Goal: Task Accomplishment & Management: Manage account settings

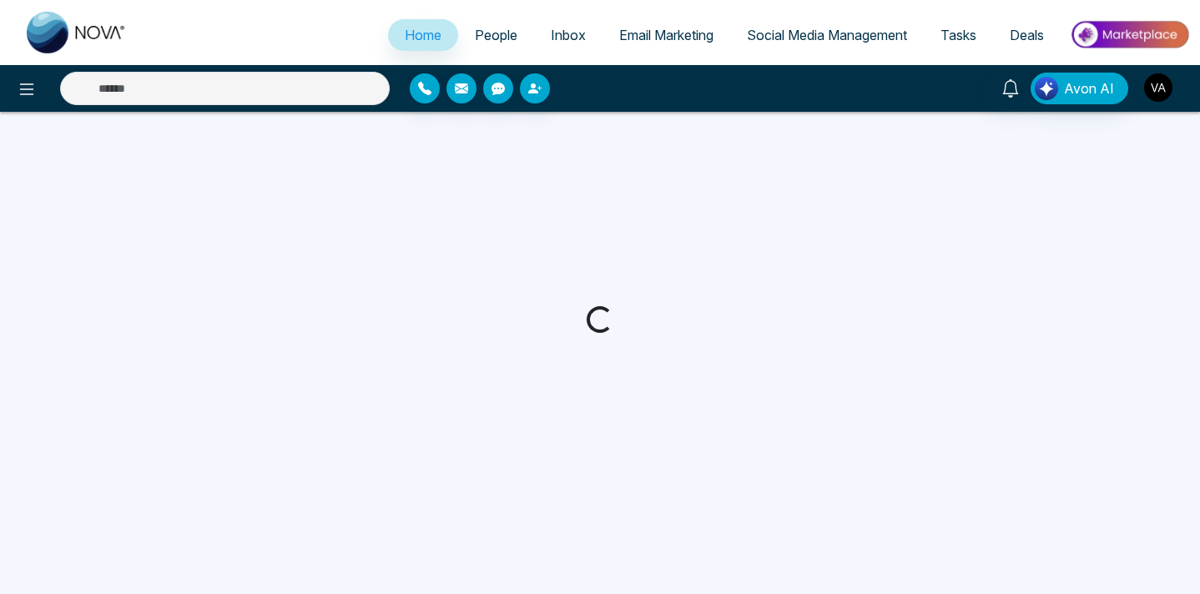
click at [1157, 86] on img "button" at bounding box center [1158, 87] width 28 height 28
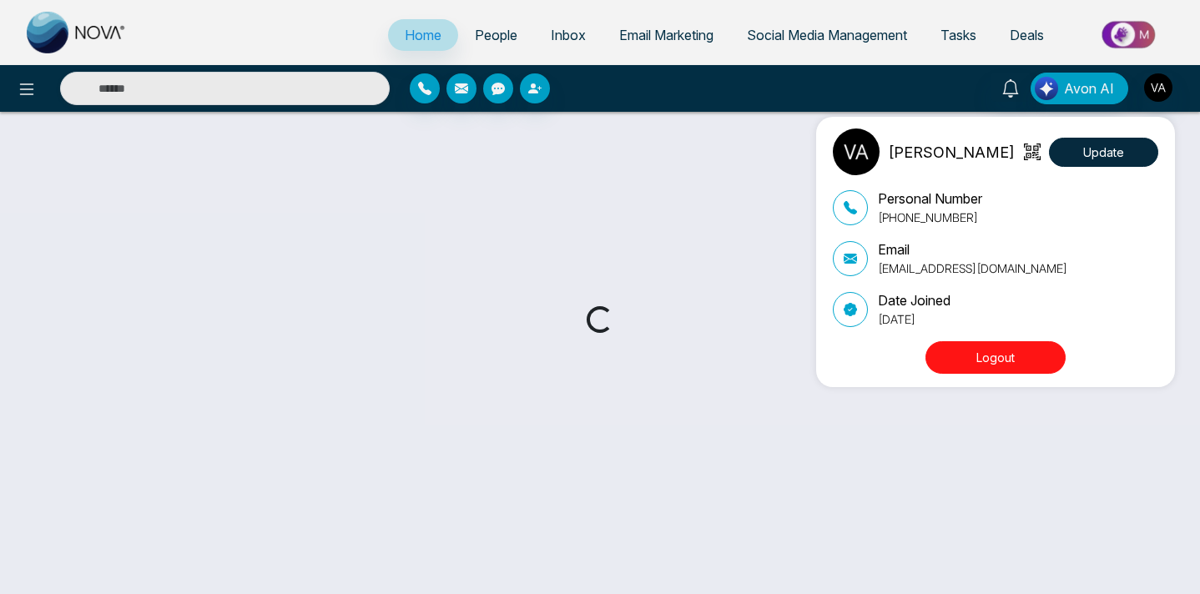
click at [993, 365] on button "Logout" at bounding box center [996, 357] width 140 height 33
